Goal: Task Accomplishment & Management: Use online tool/utility

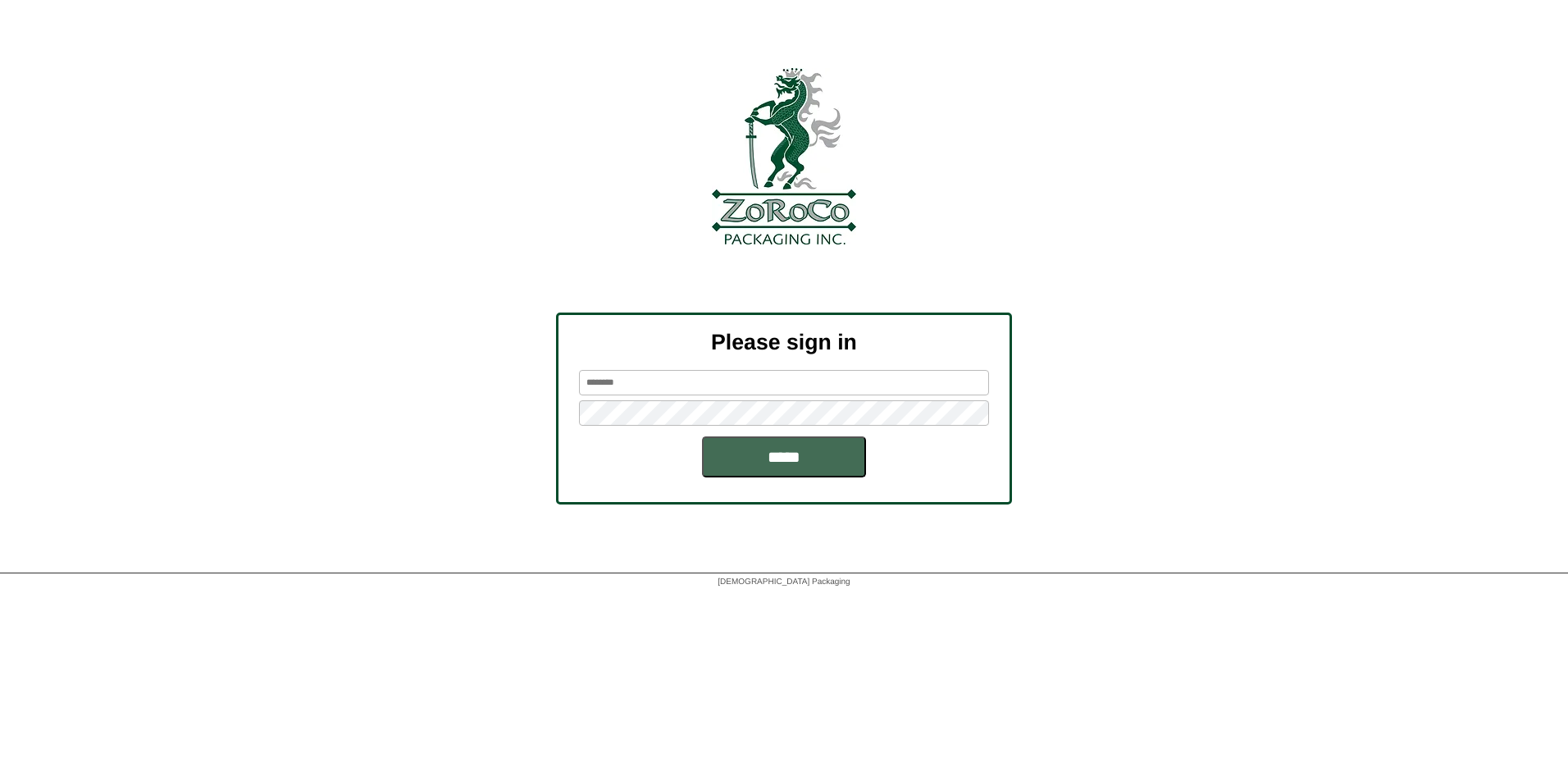
click at [799, 445] on input "*****" at bounding box center [784, 457] width 164 height 41
type input "******"
click at [816, 457] on input "*****" at bounding box center [784, 457] width 164 height 41
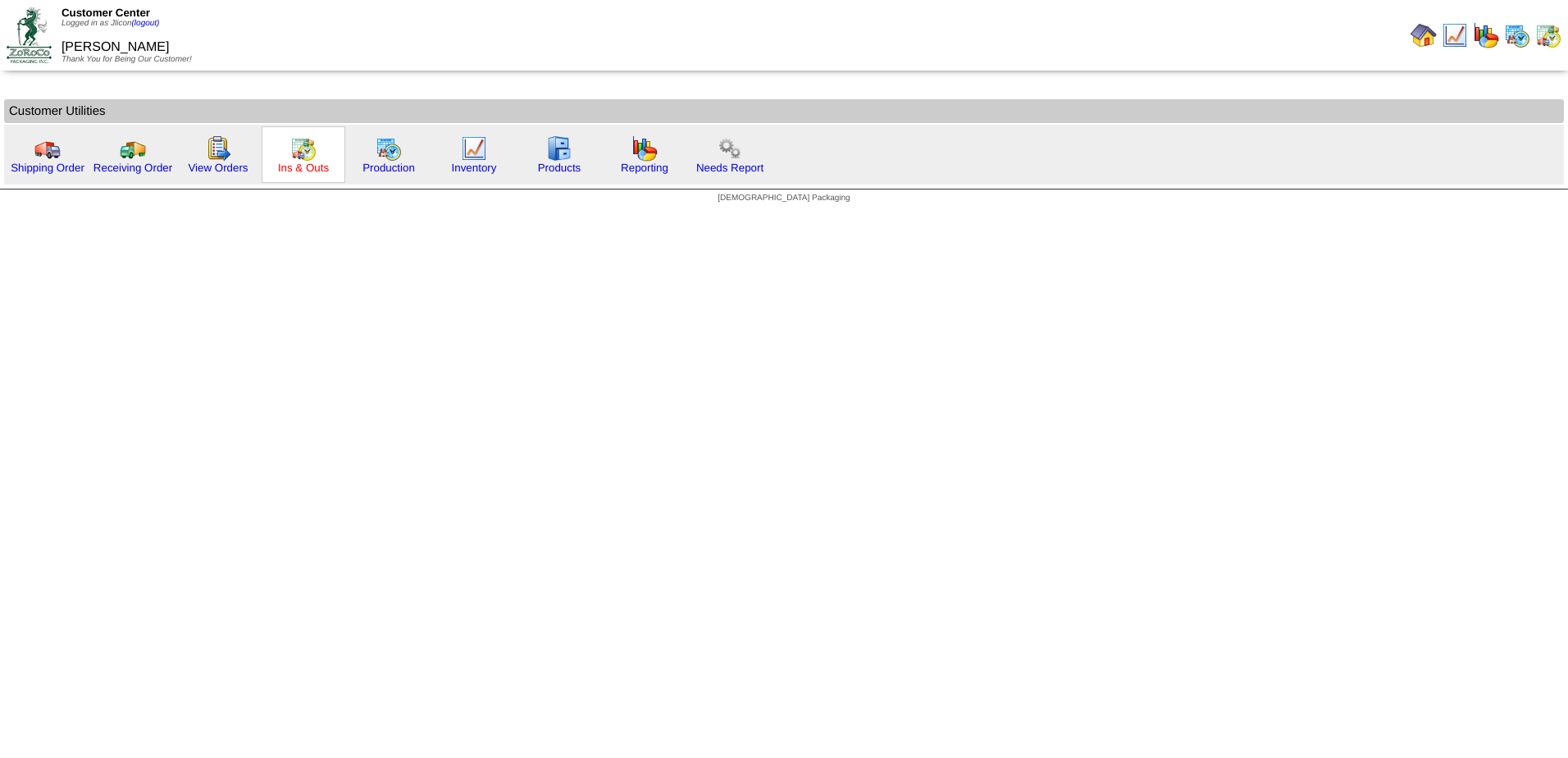
click at [321, 168] on link "Ins & Outs" at bounding box center [303, 167] width 50 height 12
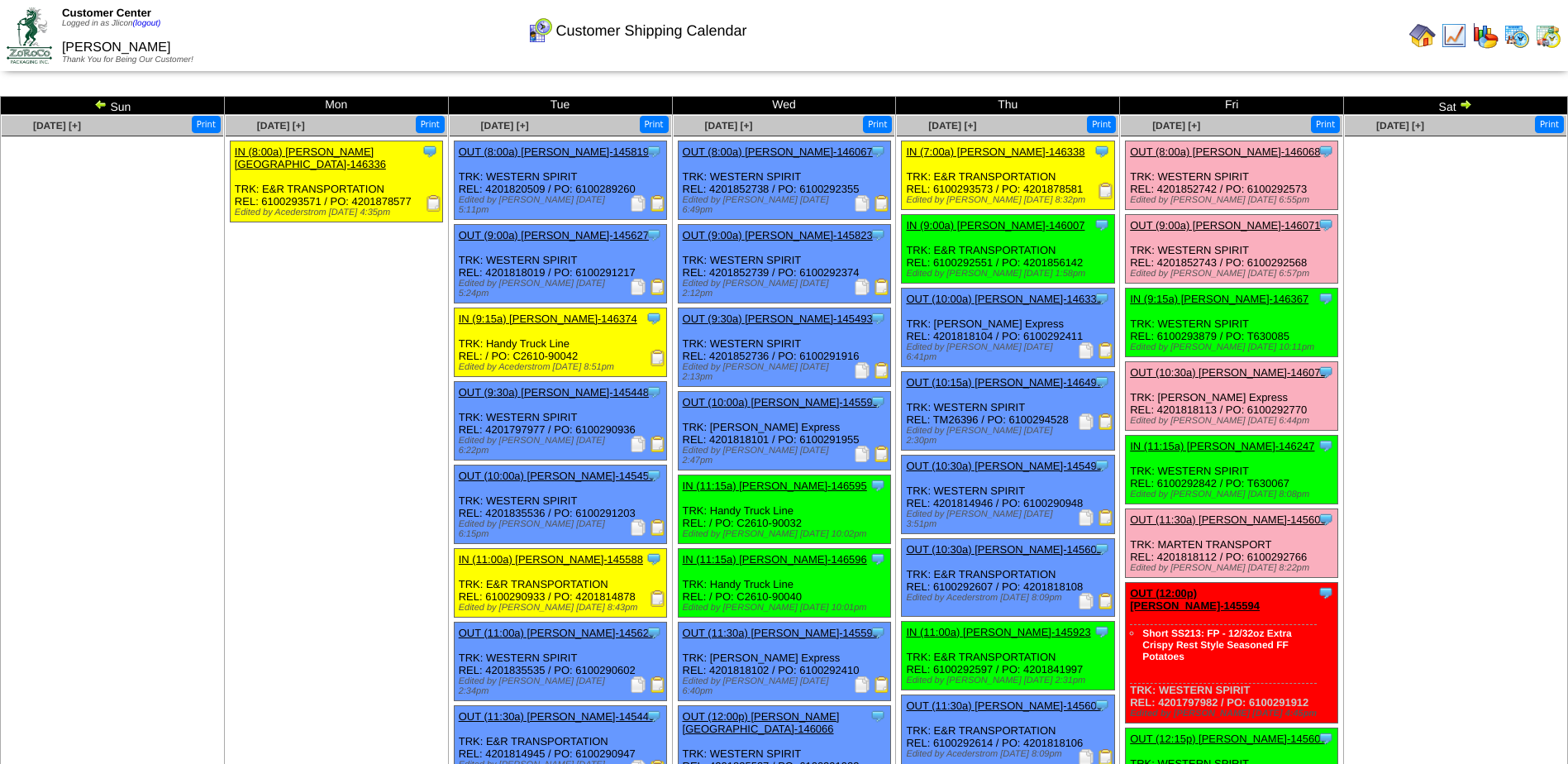
click at [100, 98] on img at bounding box center [101, 104] width 13 height 13
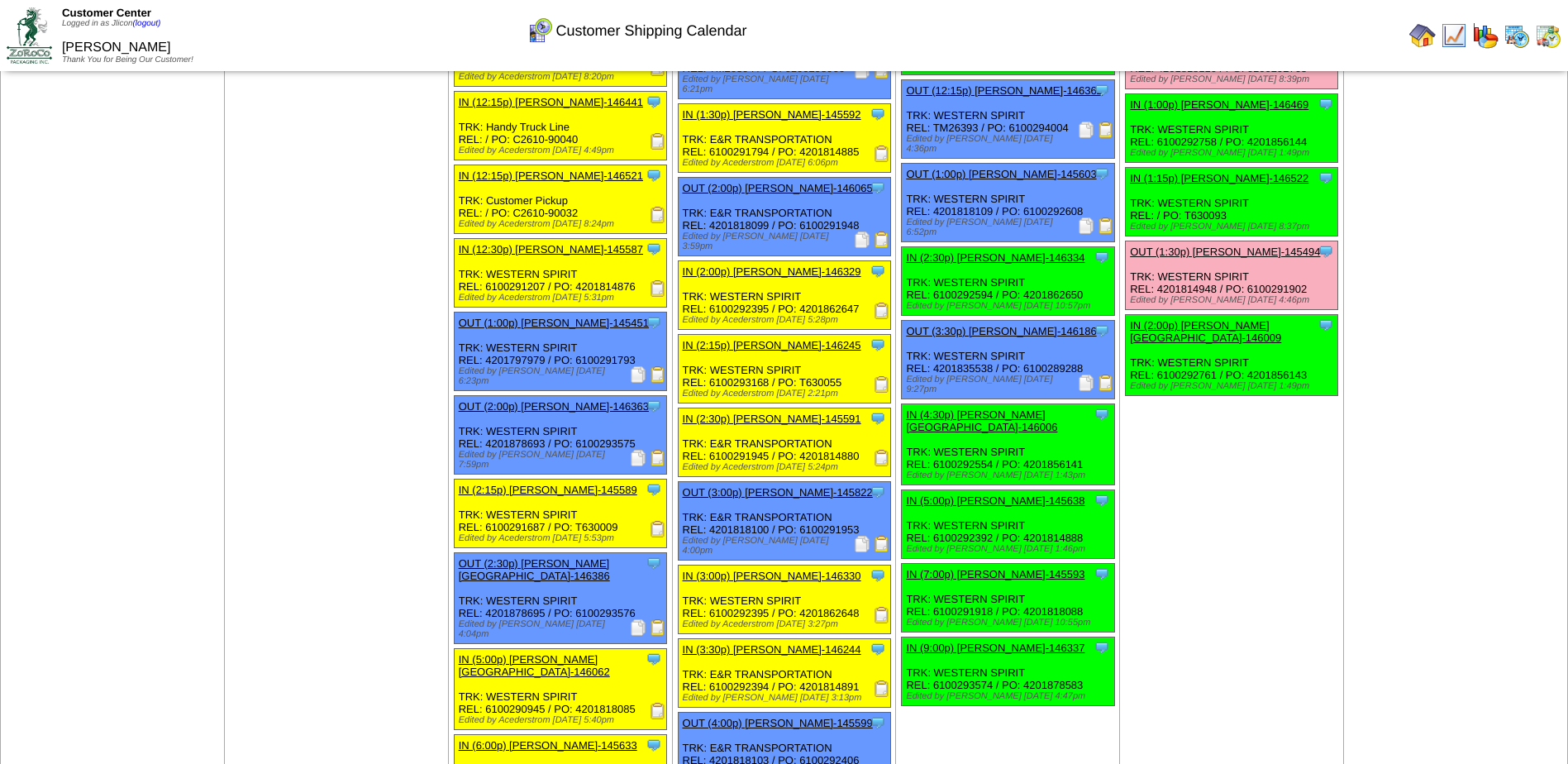
scroll to position [2397, 0]
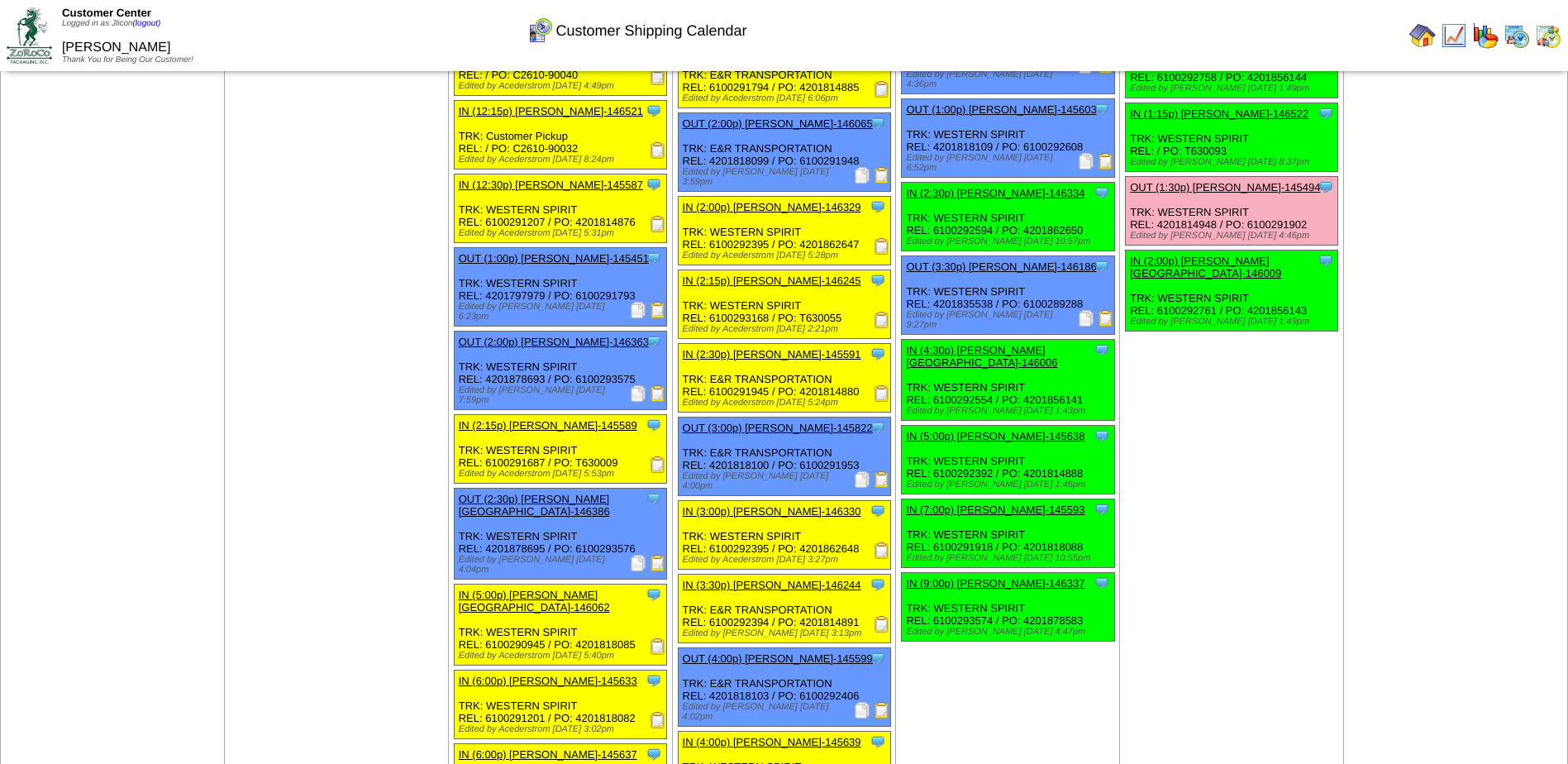
click at [1238, 314] on td "Sep 05 [+] Print Clone Item OUT (8:00a) Lamb-Weston-146068 Lamb-Weston Schedule…" at bounding box center [1232, 195] width 224 height 1999
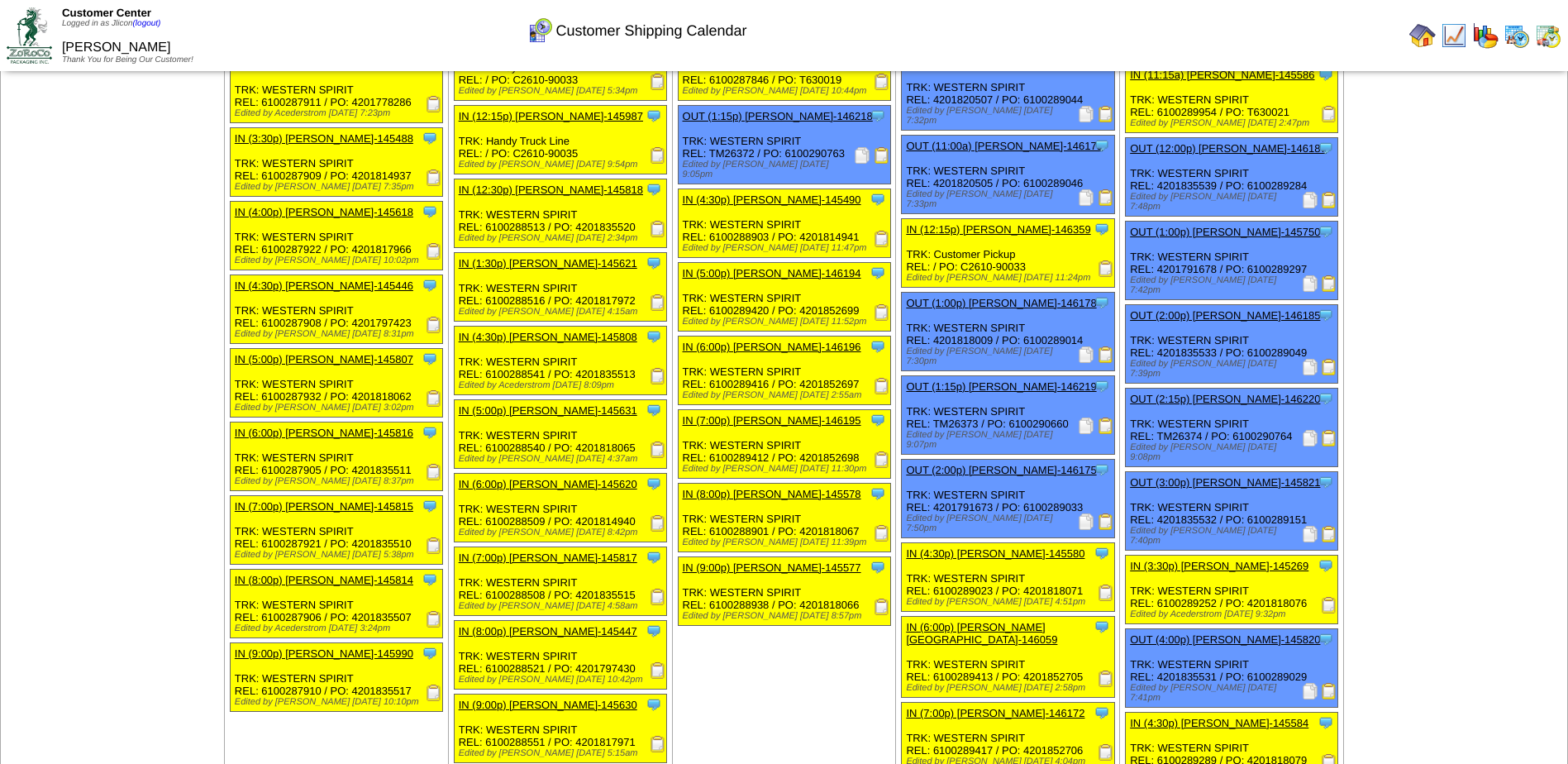
scroll to position [0, 0]
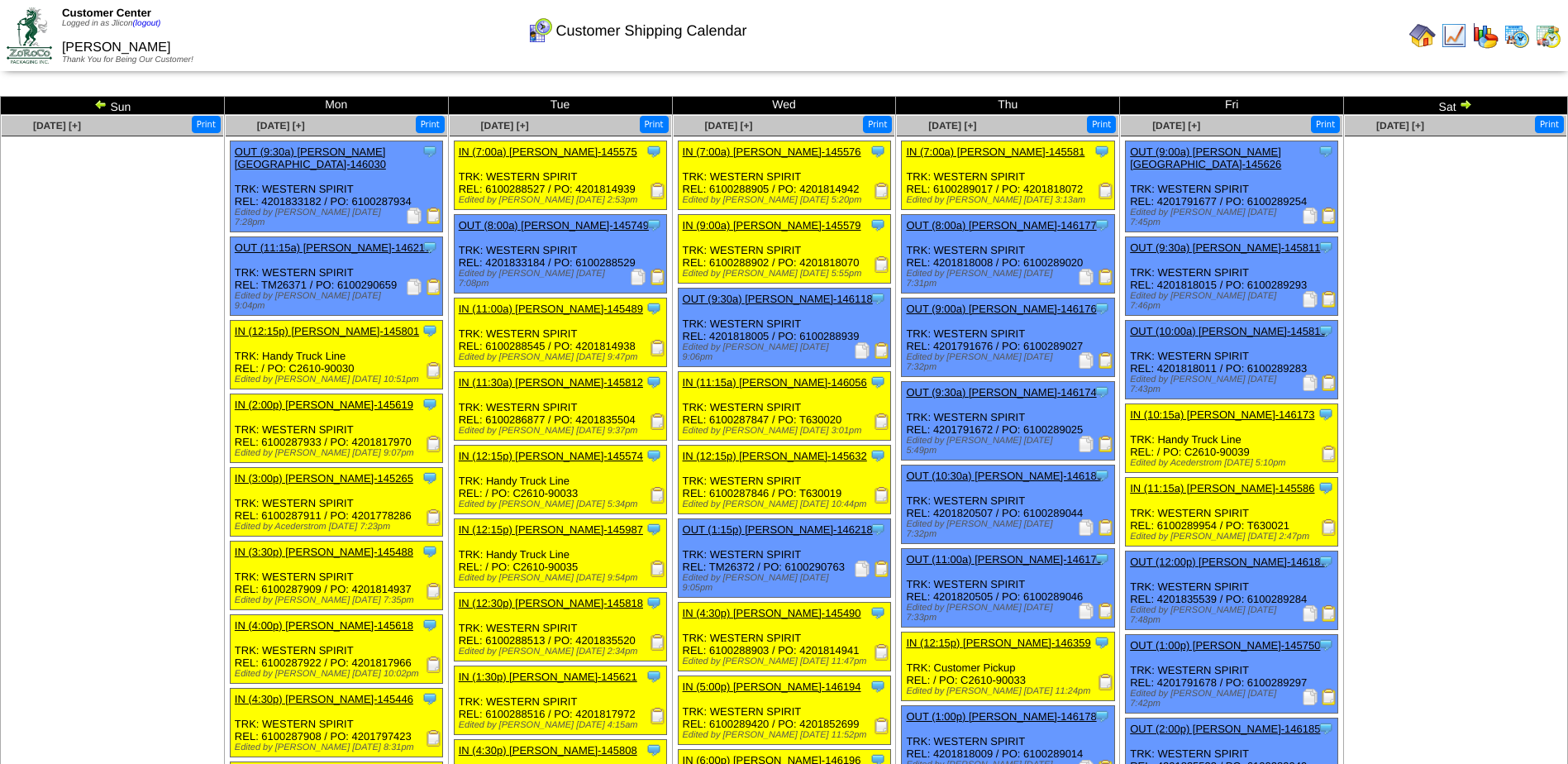
drag, startPoint x: 159, startPoint y: 285, endPoint x: 189, endPoint y: 287, distance: 30.1
click at [159, 285] on ul at bounding box center [112, 261] width 221 height 248
click at [1518, 37] on img at bounding box center [1517, 36] width 27 height 27
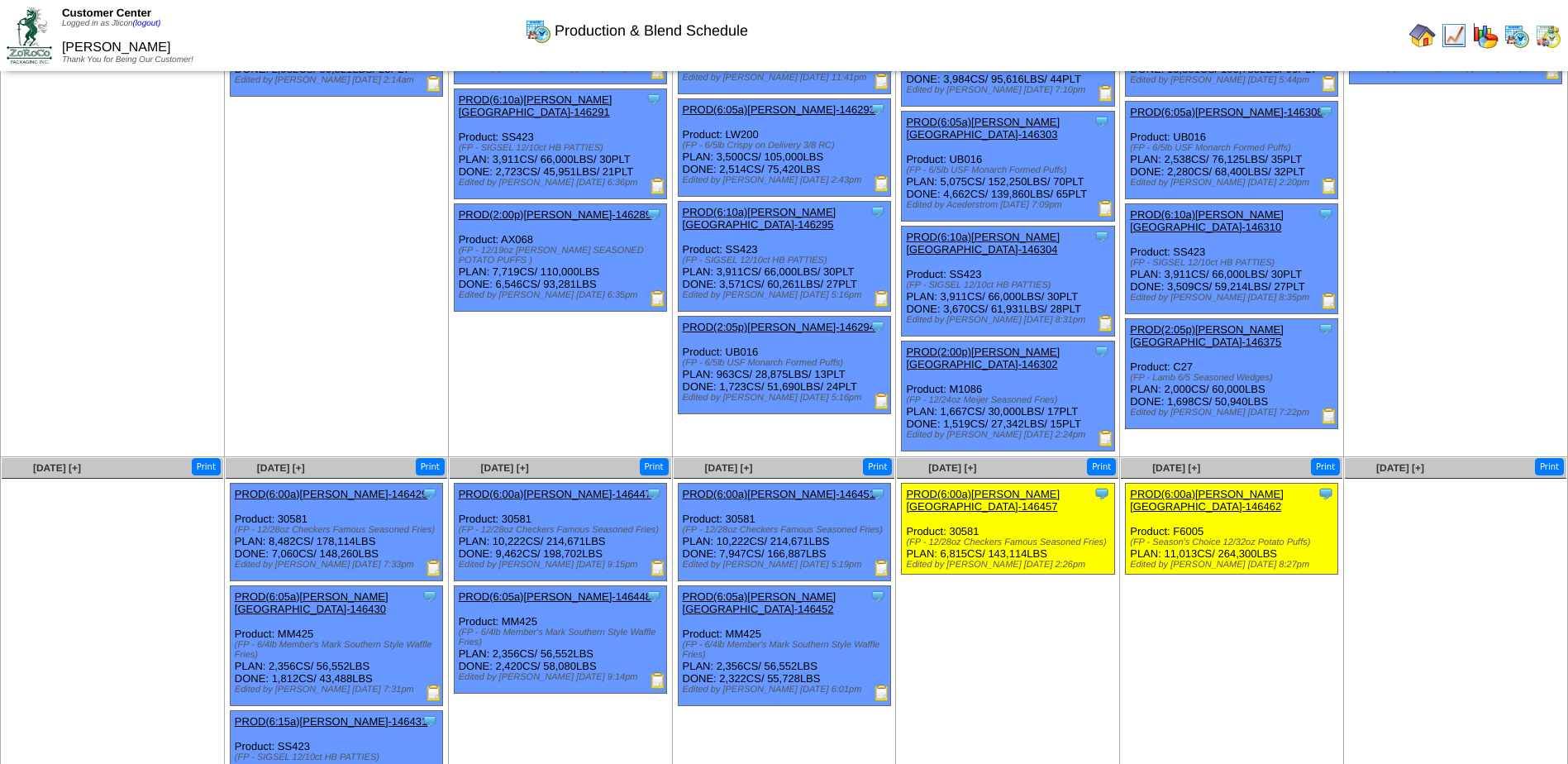
scroll to position [166, 0]
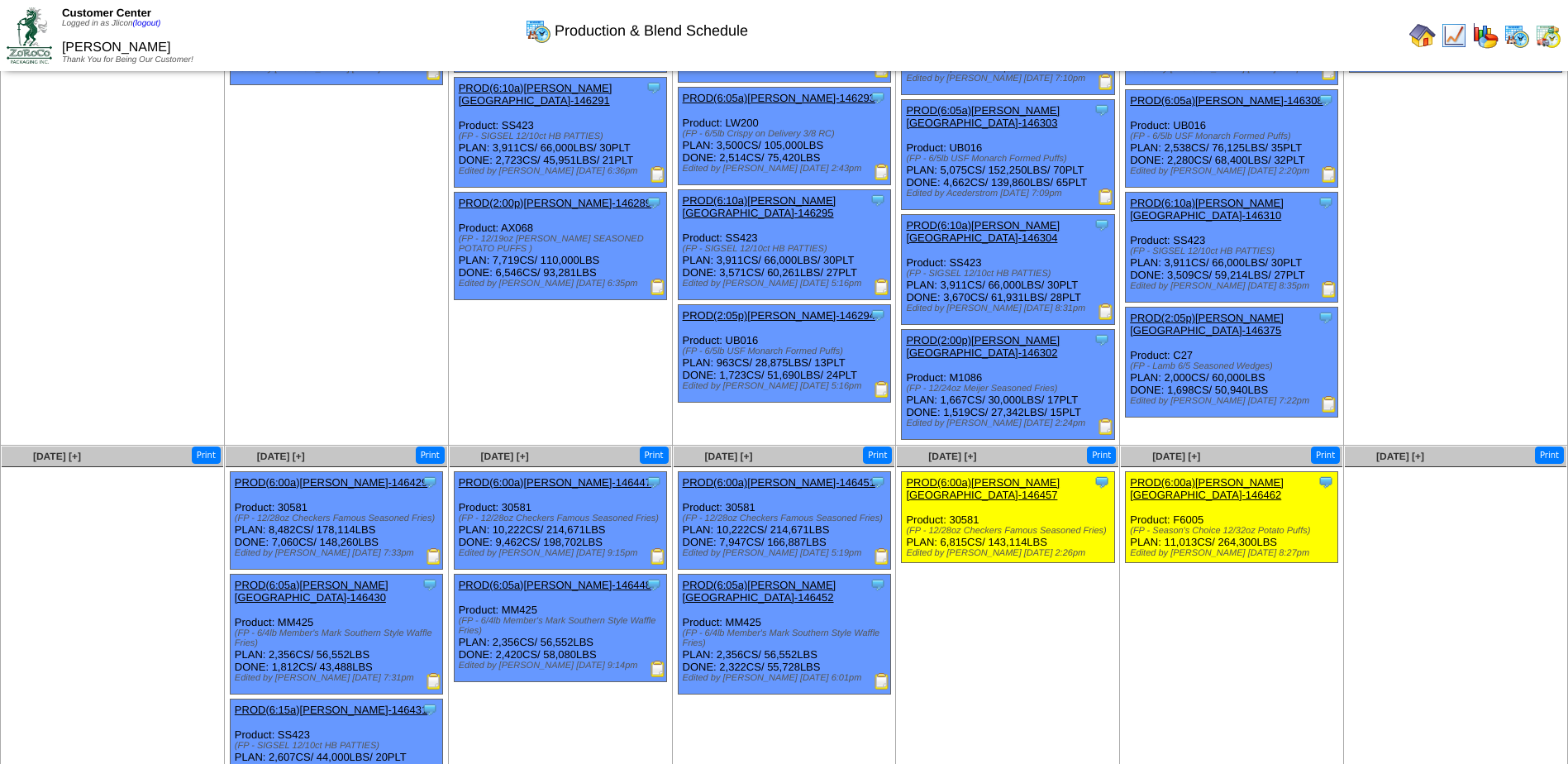
drag, startPoint x: 764, startPoint y: 561, endPoint x: 726, endPoint y: 559, distance: 38.1
click at [726, 575] on div "Clone Item PROD(6:05a)Lamb-Weston-146452 Lamb-Weston ScheduleID: 146452 78298 L…" at bounding box center [784, 635] width 212 height 120
copy div "MM425"
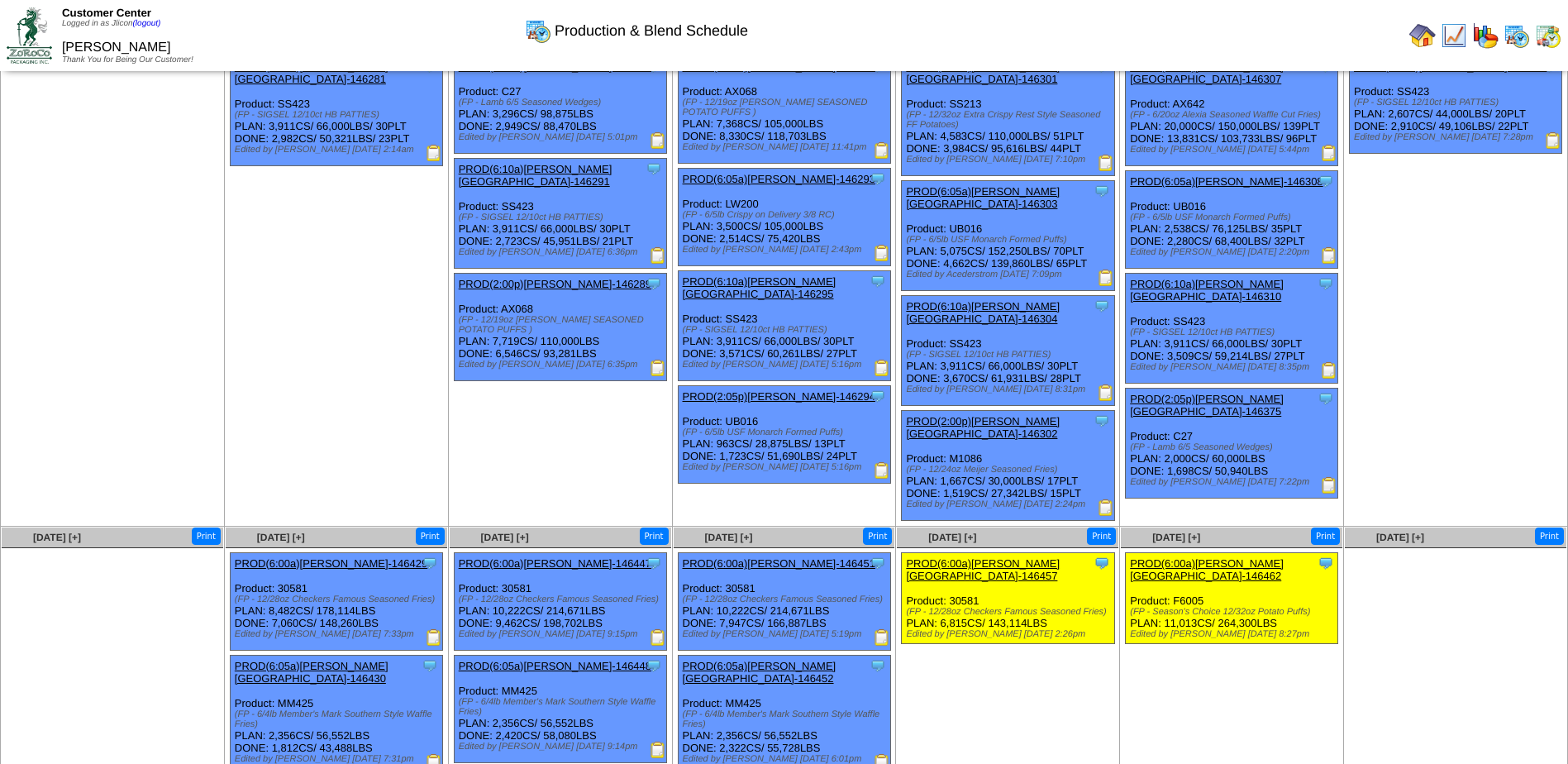
scroll to position [0, 0]
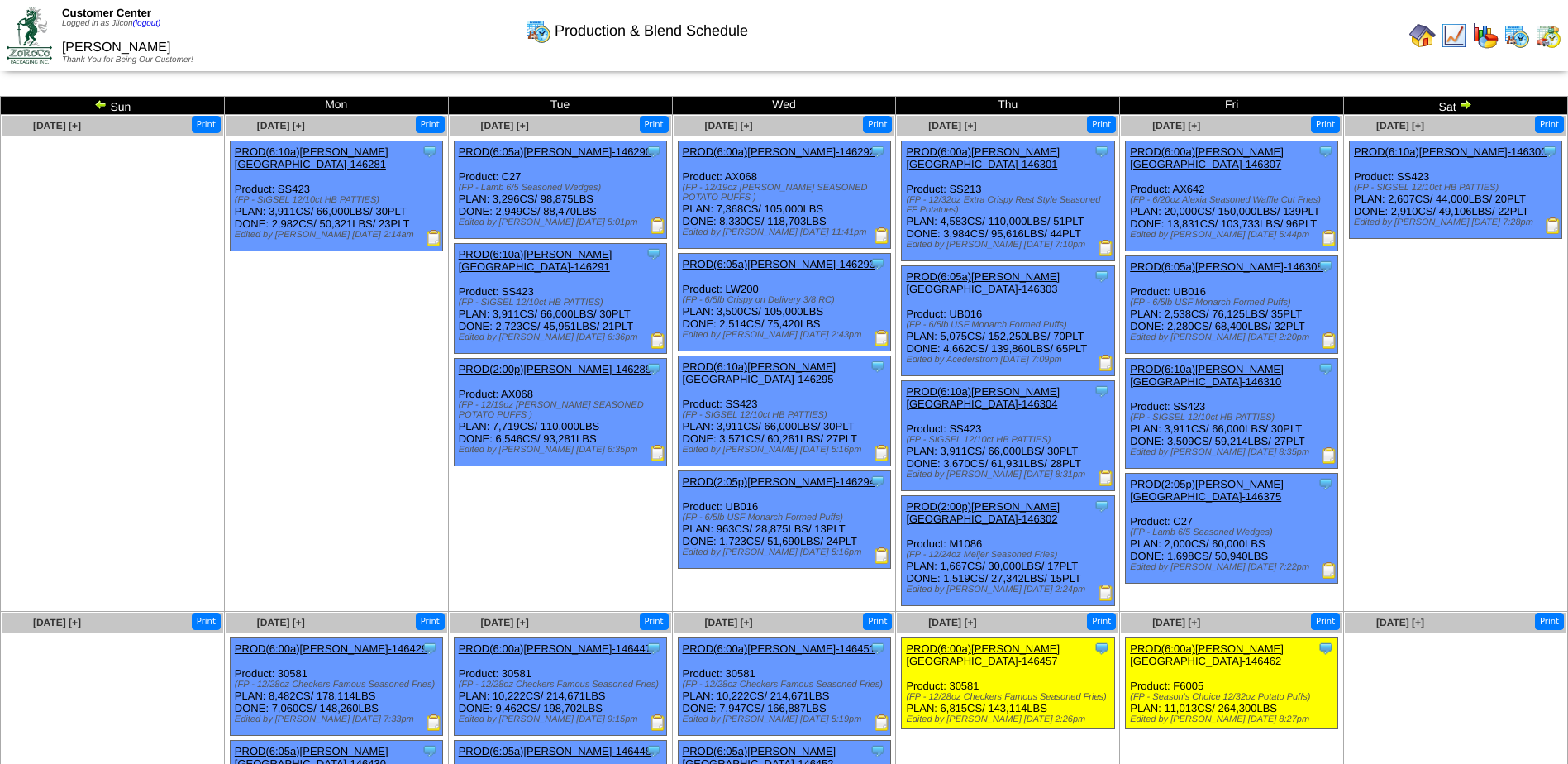
click at [1547, 37] on img at bounding box center [1548, 36] width 27 height 27
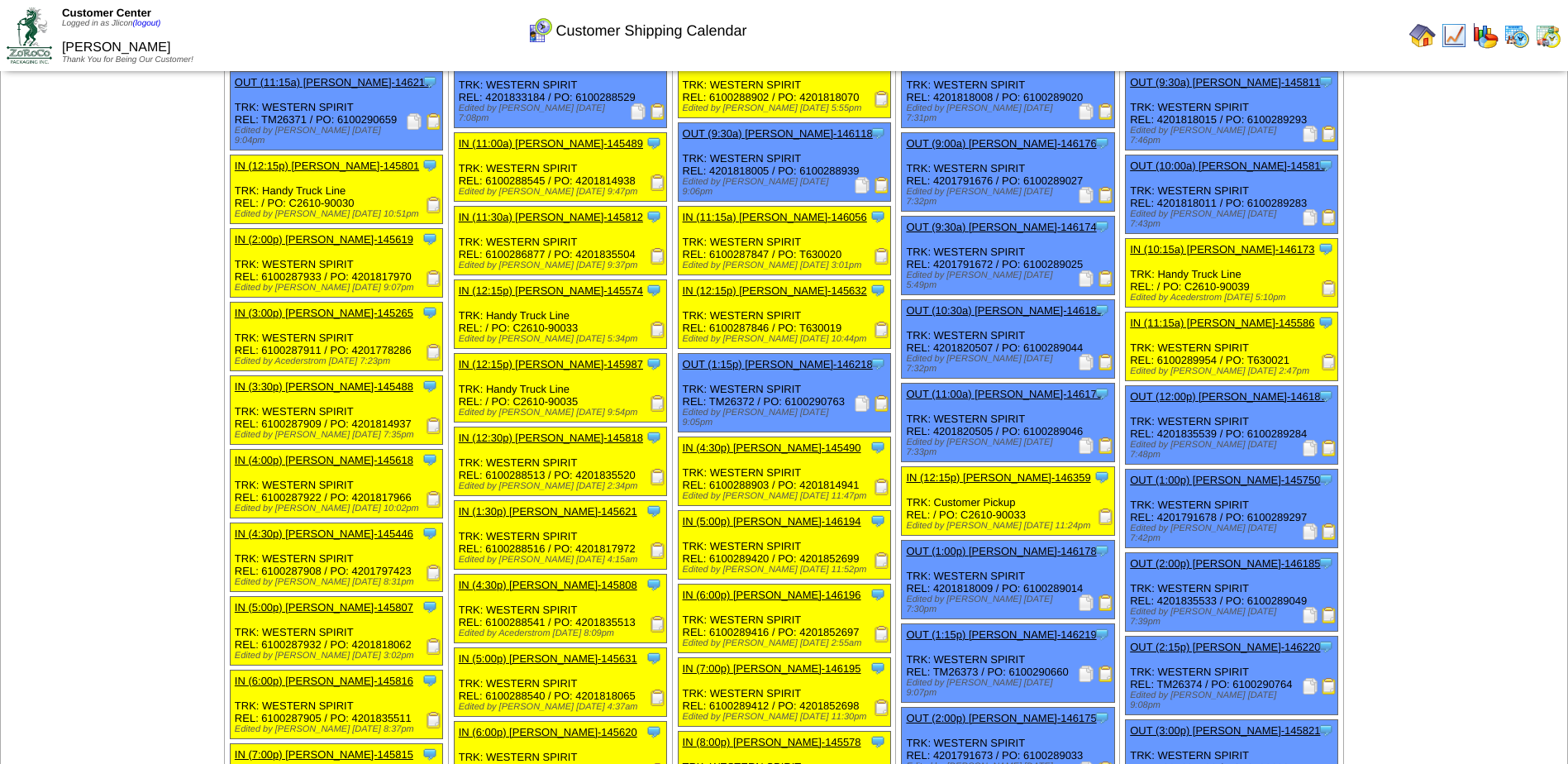
scroll to position [1232, 0]
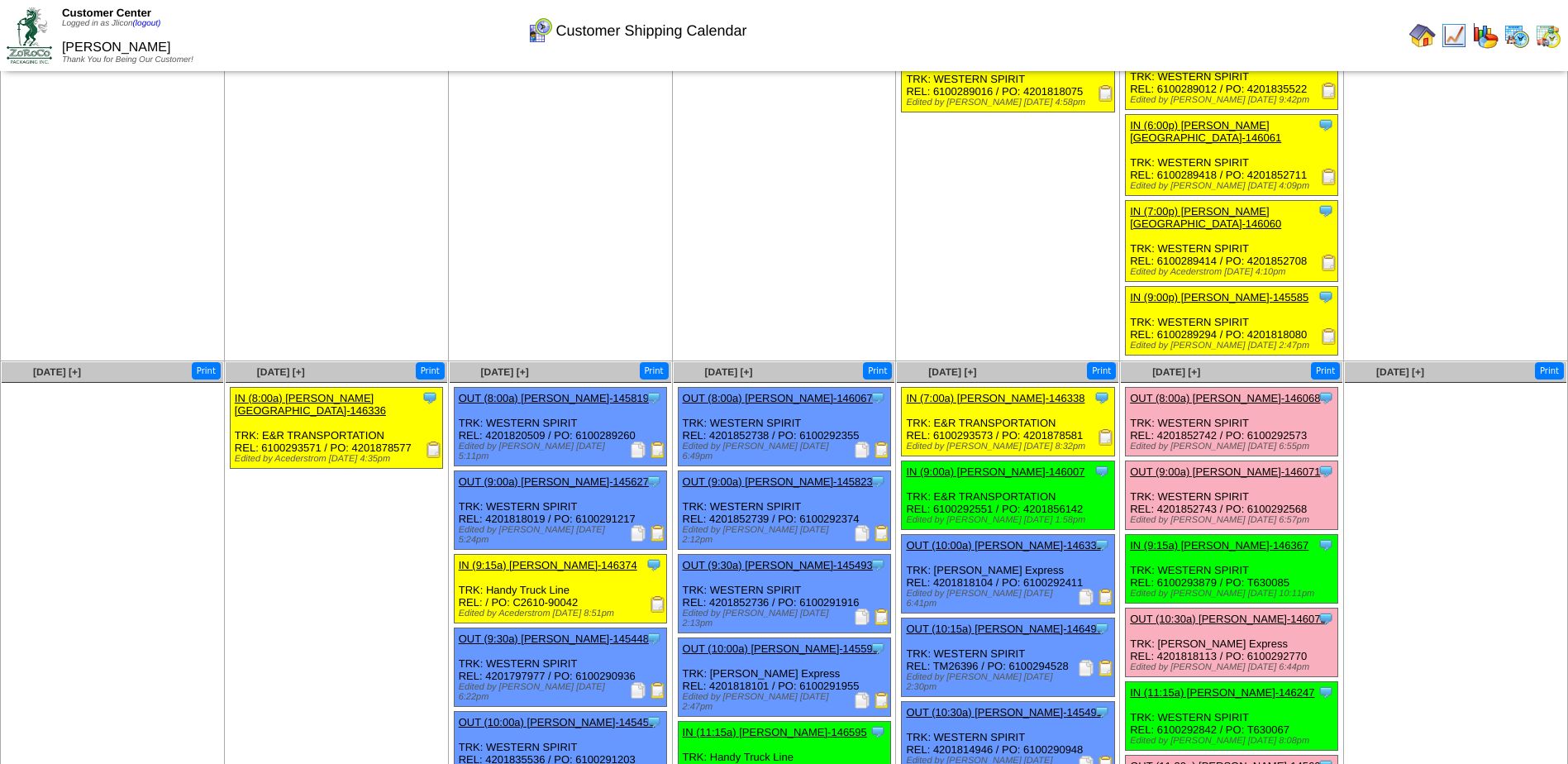
click at [1493, 421] on ul at bounding box center [1456, 507] width 221 height 248
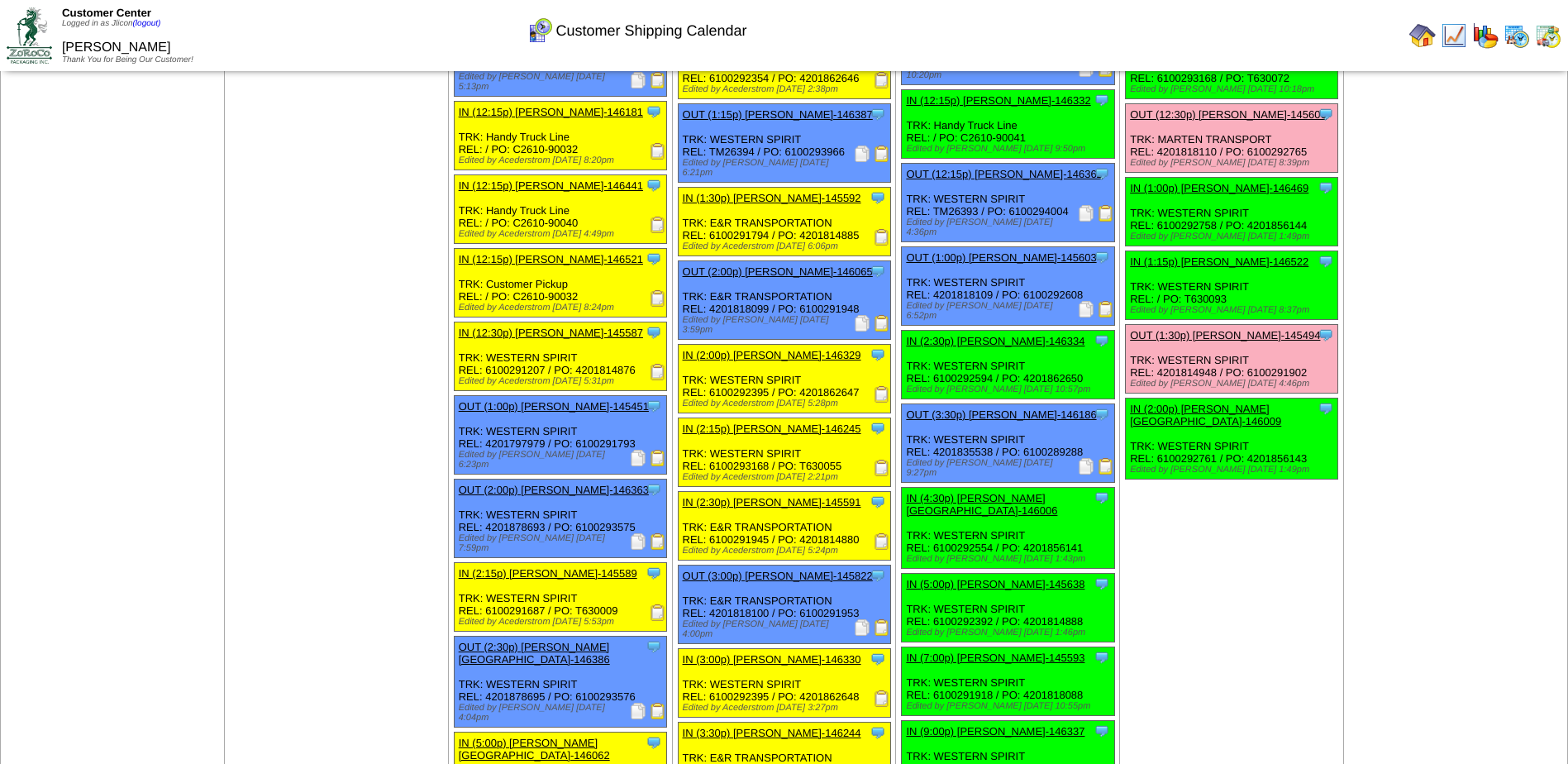
scroll to position [2223, 0]
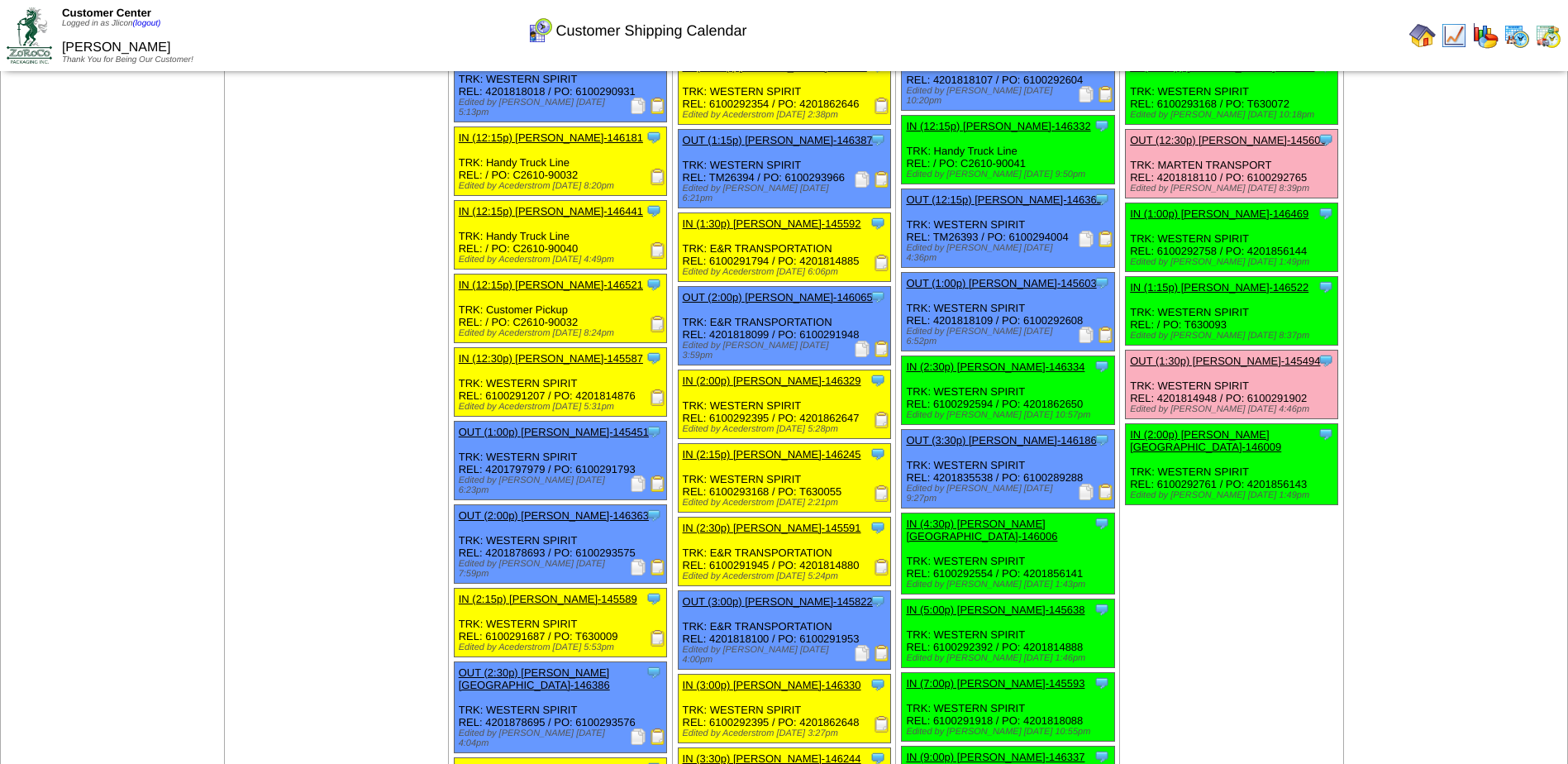
click at [1058, 430] on div "Clone Item OUT (3:30p) Lamb-Weston-146186 Lamb-Weston ScheduleID: 146186 786 CS…" at bounding box center [1008, 469] width 212 height 79
click at [1021, 434] on link "OUT (3:30p) Lamb-Weston-146186" at bounding box center [1000, 440] width 190 height 12
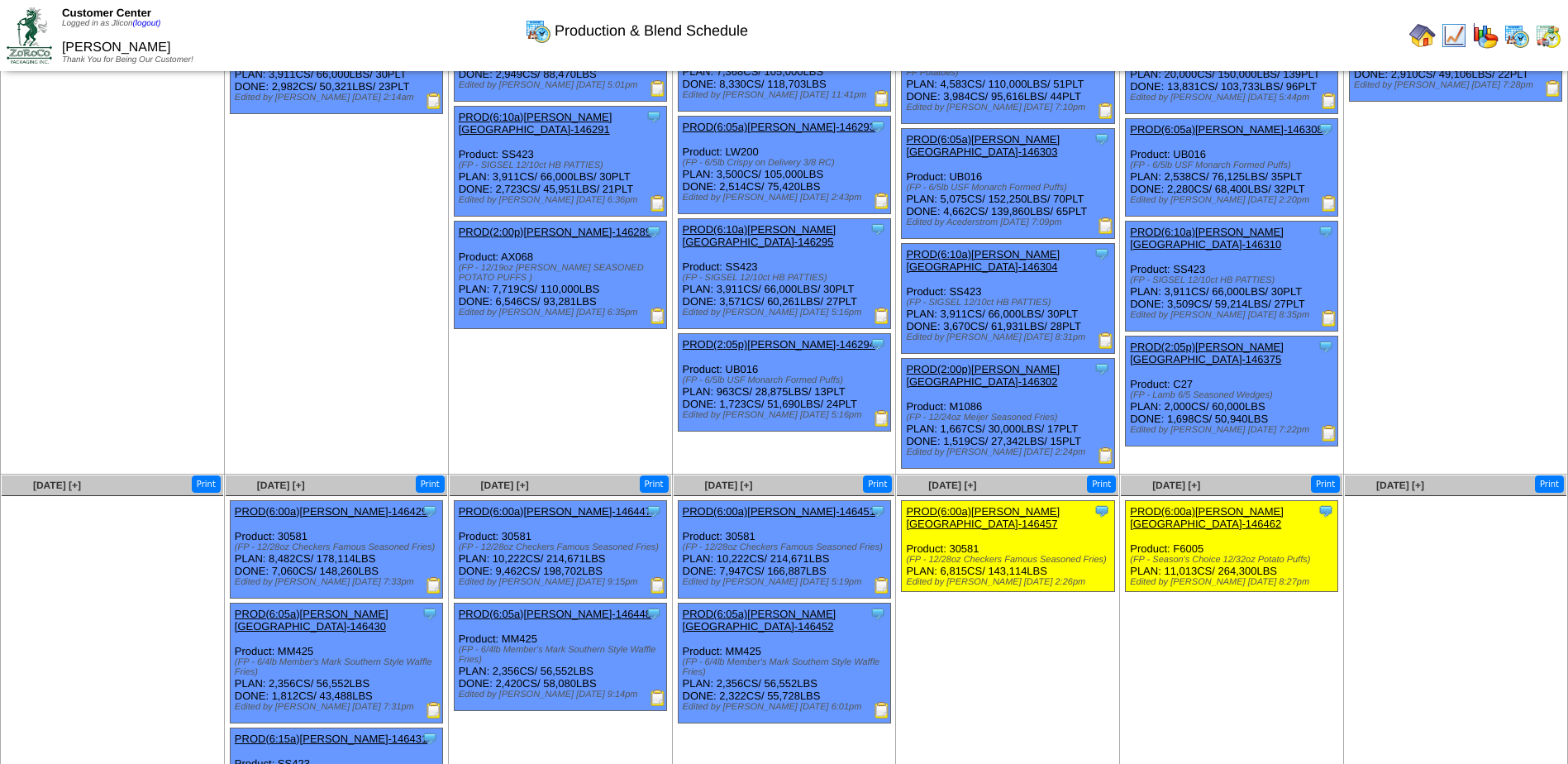
scroll to position [166, 0]
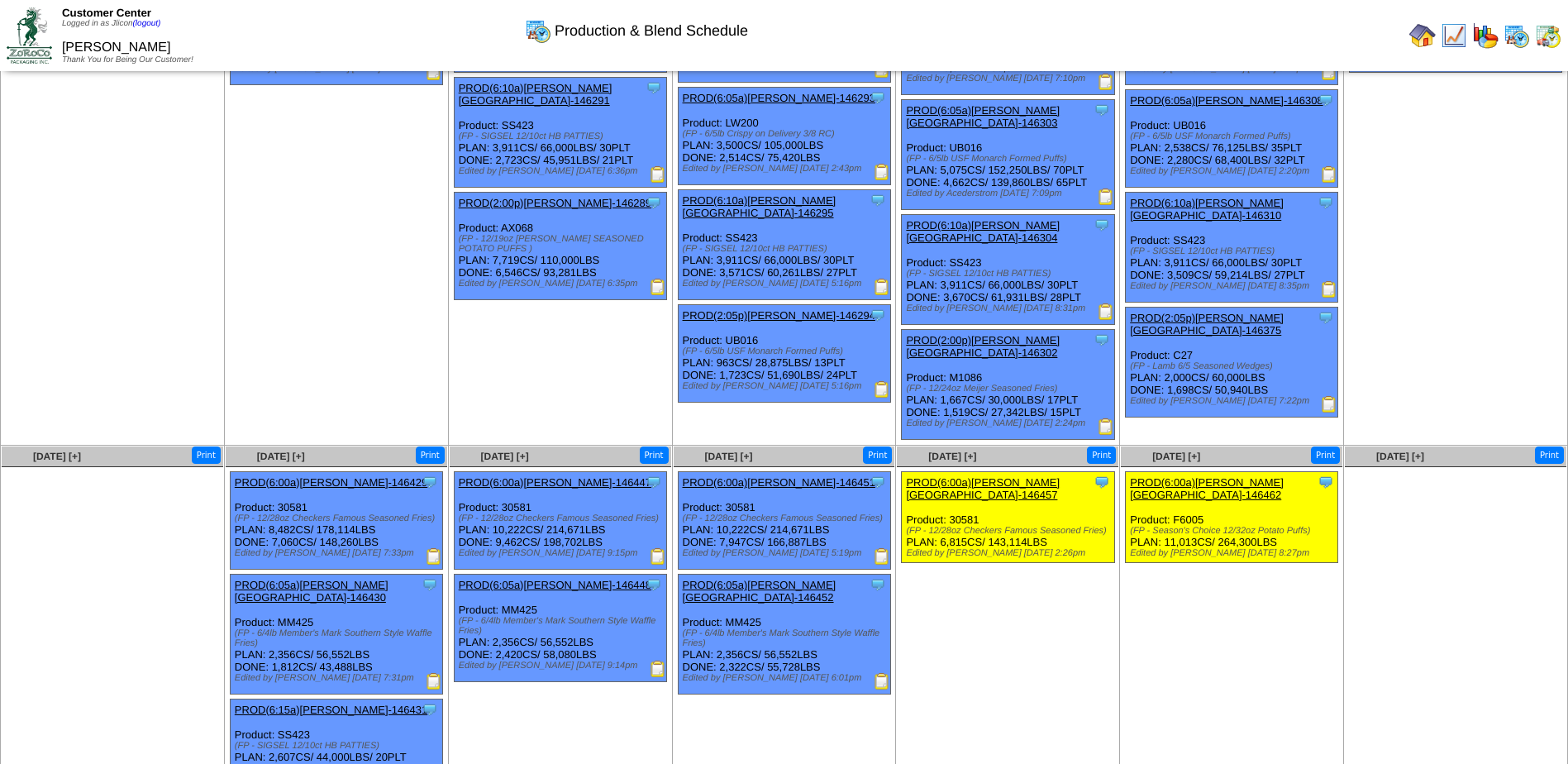
click at [879, 673] on img at bounding box center [882, 681] width 17 height 17
